Goal: Task Accomplishment & Management: Complete application form

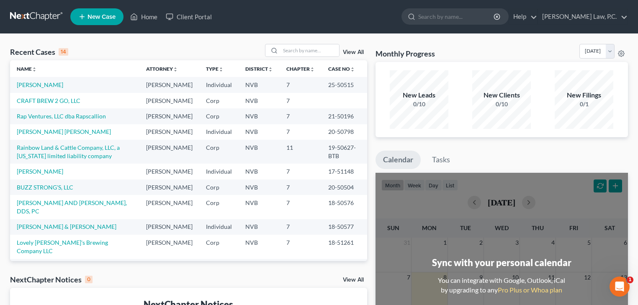
click at [425, 145] on div "Monthly Progress Bankruptcy Bankruptcy [DATE] [DATE] [DATE] [DATE] [DATE] [DATE…" at bounding box center [501, 251] width 261 height 414
click at [64, 54] on div "14" at bounding box center [64, 52] width 10 height 8
click at [100, 16] on span "New Case" at bounding box center [101, 17] width 28 height 6
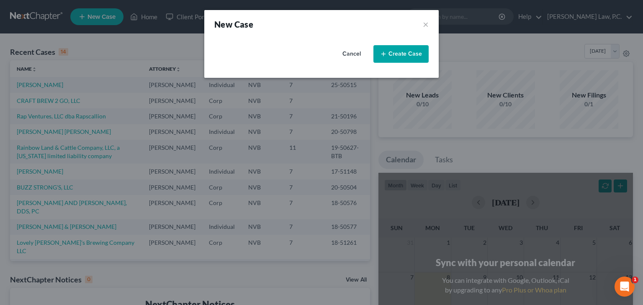
select select "49"
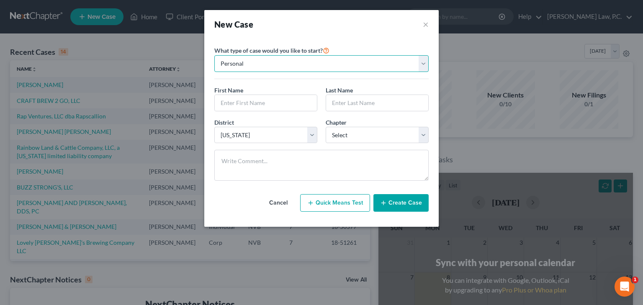
click at [307, 62] on select "Personal Business" at bounding box center [321, 63] width 214 height 17
select select "1"
click at [214, 55] on select "Personal Business" at bounding box center [321, 63] width 214 height 17
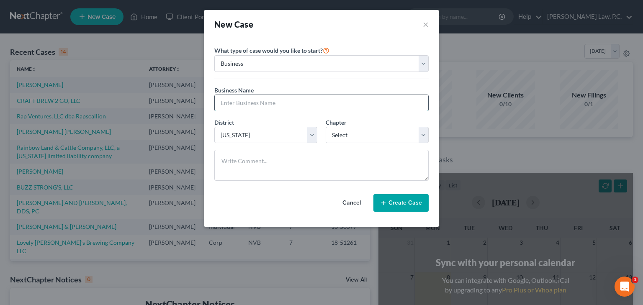
click at [292, 100] on input "text" at bounding box center [321, 103] width 213 height 16
click at [423, 25] on button "×" at bounding box center [426, 24] width 6 height 12
